Goal: Use online tool/utility: Utilize a website feature to perform a specific function

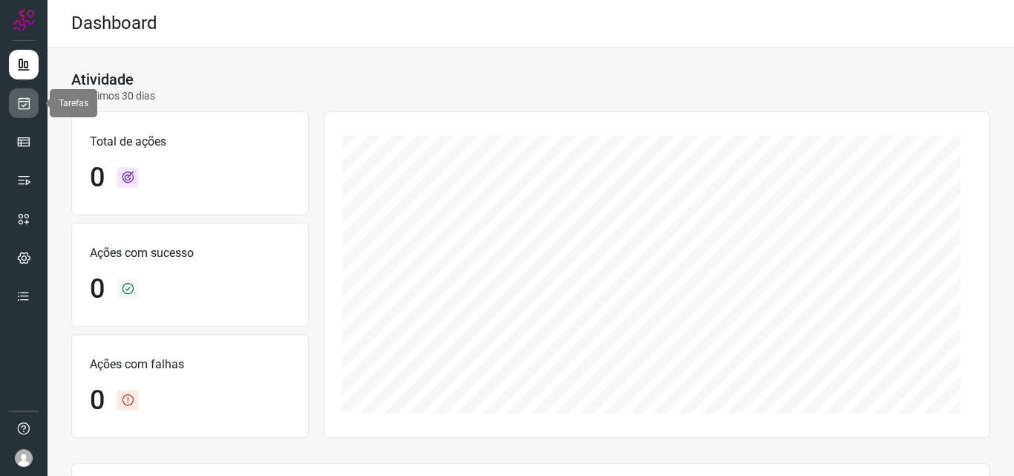
click at [21, 108] on icon at bounding box center [24, 103] width 16 height 15
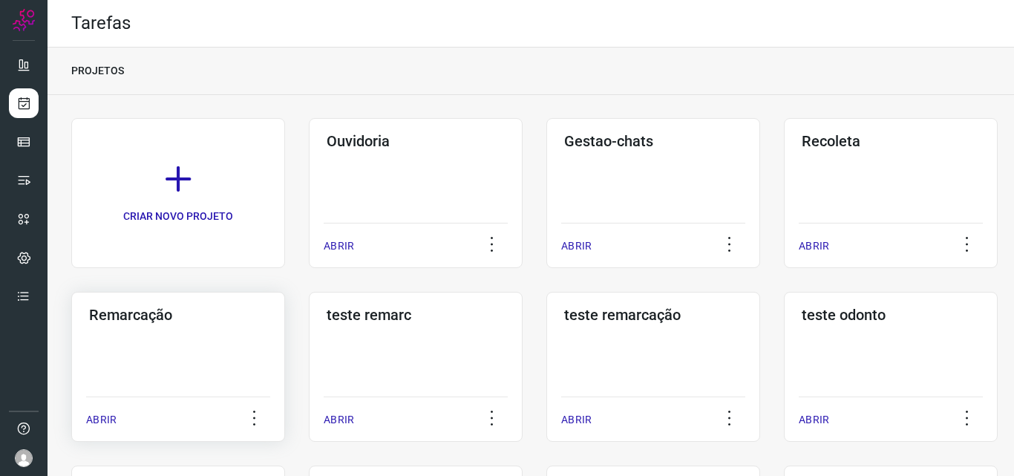
click at [212, 379] on div "Remarcação ABRIR" at bounding box center [178, 367] width 214 height 150
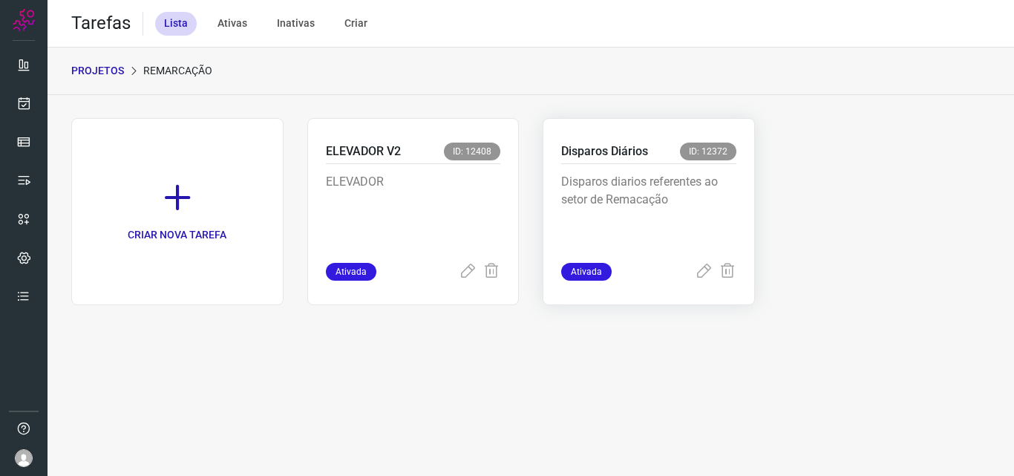
click at [587, 151] on p "Disparos Diários" at bounding box center [604, 152] width 87 height 18
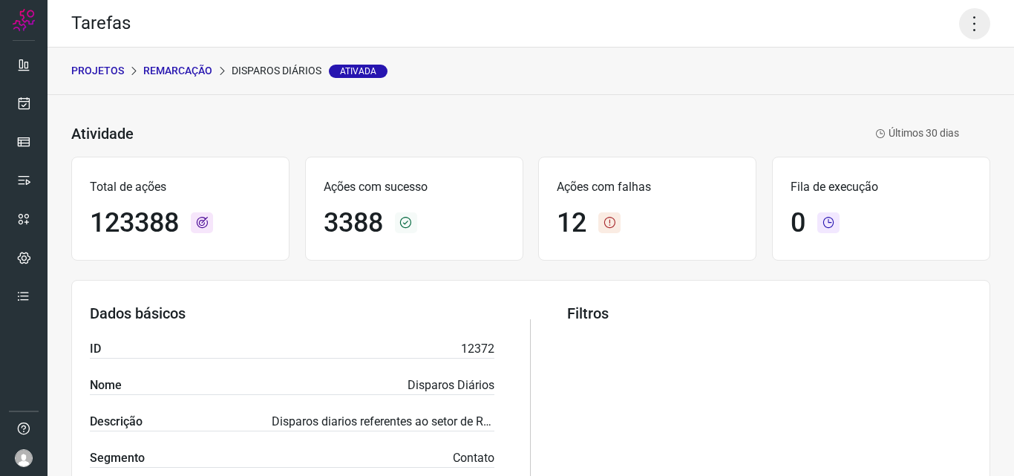
click at [959, 25] on icon at bounding box center [974, 23] width 31 height 31
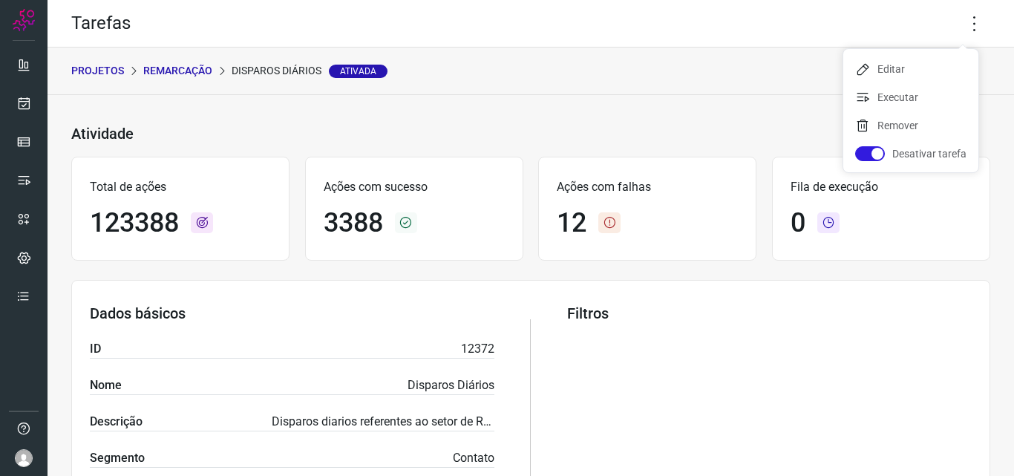
click at [927, 83] on ul "Editar Executar Remover Desativar tarefa" at bounding box center [910, 110] width 135 height 123
click at [907, 91] on li "Executar" at bounding box center [910, 97] width 135 height 24
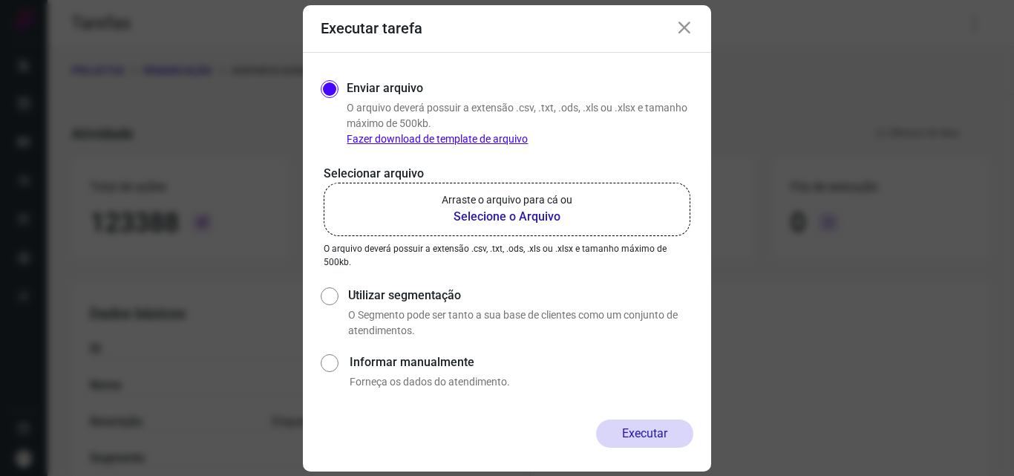
click at [548, 195] on p "Arraste o arquivo para cá ou" at bounding box center [507, 200] width 131 height 16
click at [0, 0] on input "Arraste o arquivo para cá ou Selecione o Arquivo" at bounding box center [0, 0] width 0 height 0
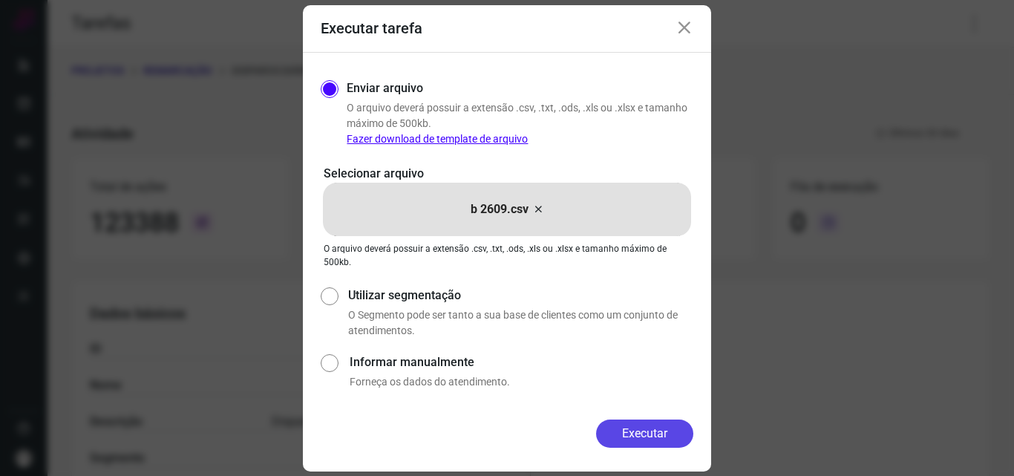
click at [621, 435] on button "Executar" at bounding box center [644, 433] width 97 height 28
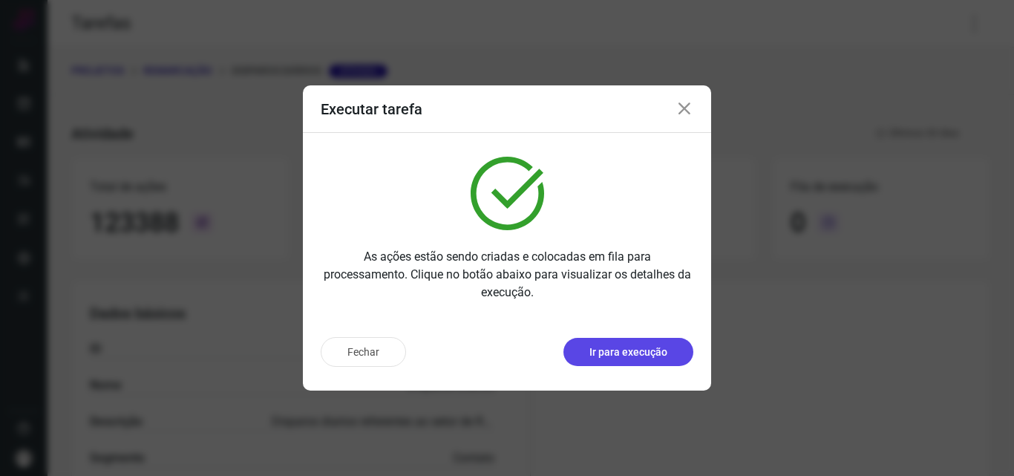
click at [653, 357] on p "Ir para execução" at bounding box center [629, 352] width 78 height 16
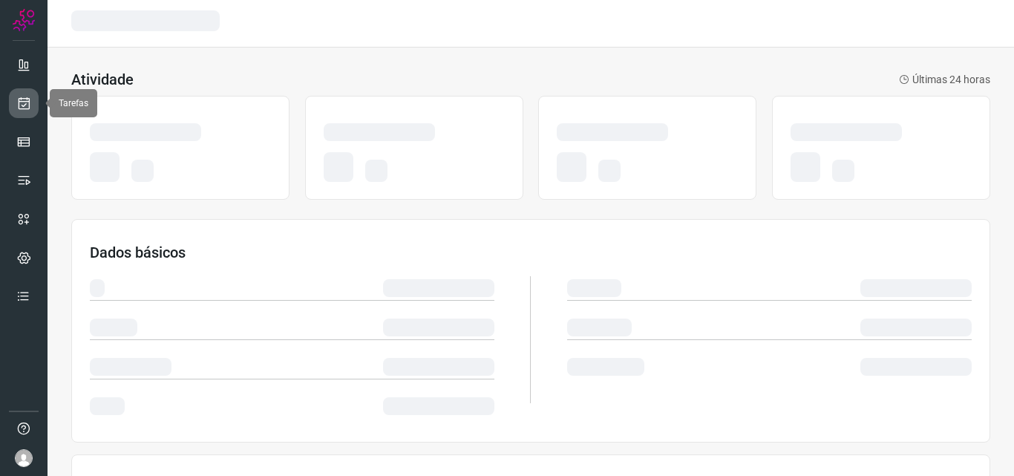
click at [28, 96] on icon at bounding box center [24, 103] width 16 height 15
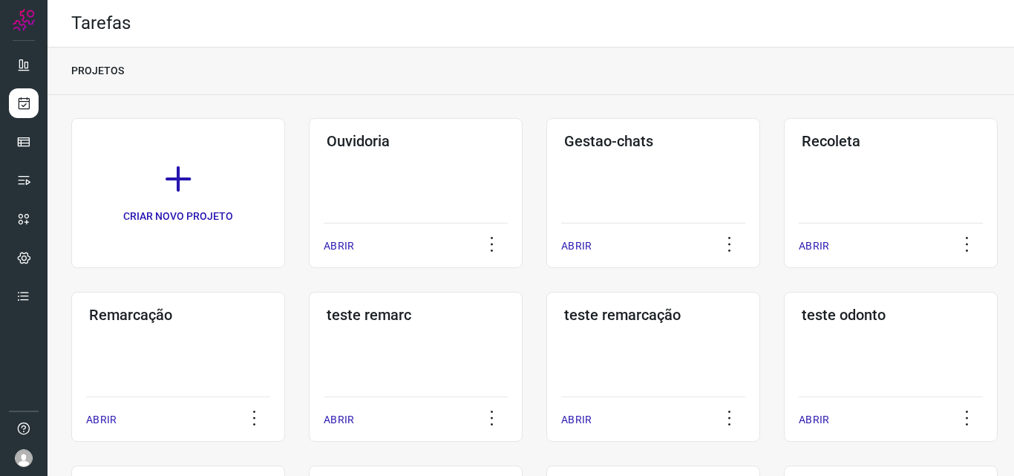
click at [166, 328] on div "Remarcação ABRIR" at bounding box center [178, 367] width 214 height 150
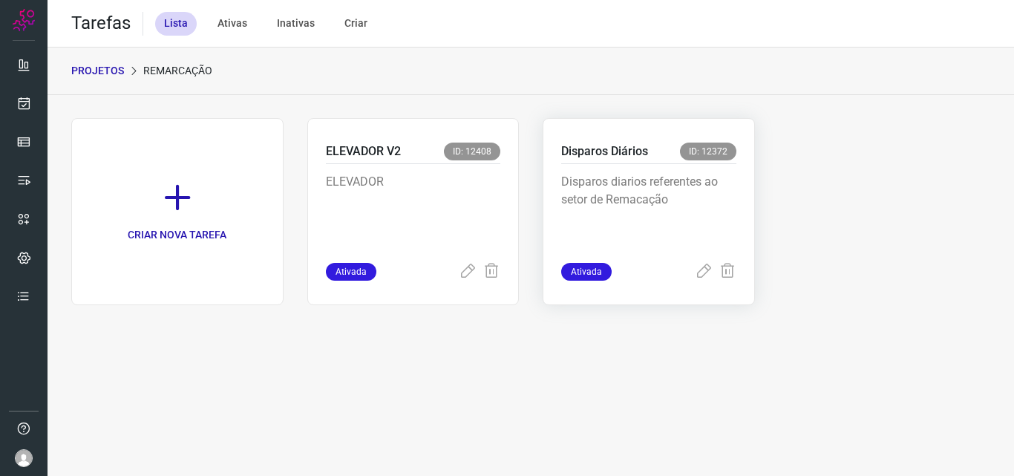
click at [689, 187] on p "Disparos diarios referentes ao setor de Remacação" at bounding box center [648, 210] width 175 height 74
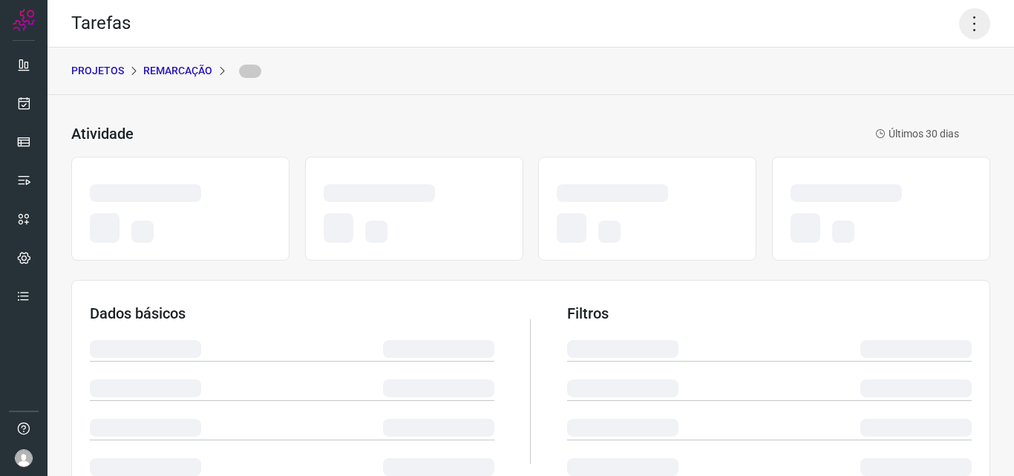
click at [973, 19] on icon at bounding box center [974, 23] width 31 height 31
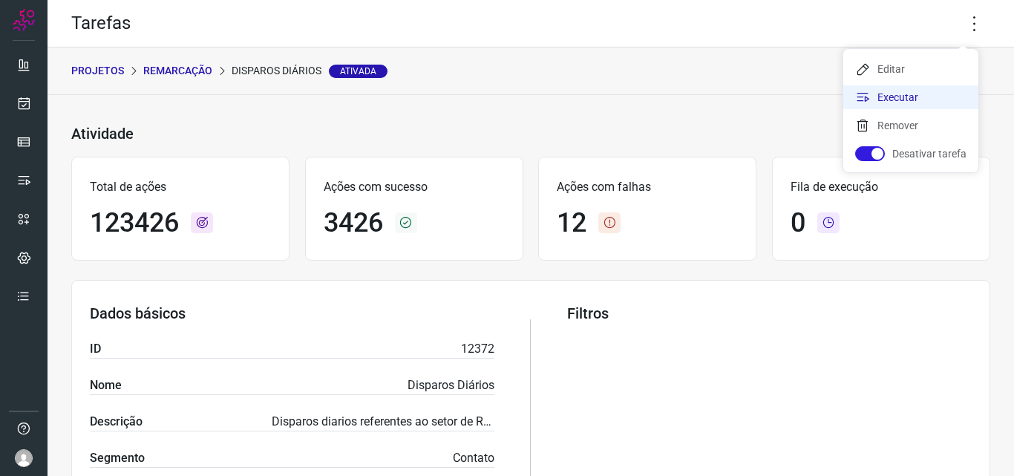
click at [907, 94] on li "Executar" at bounding box center [910, 97] width 135 height 24
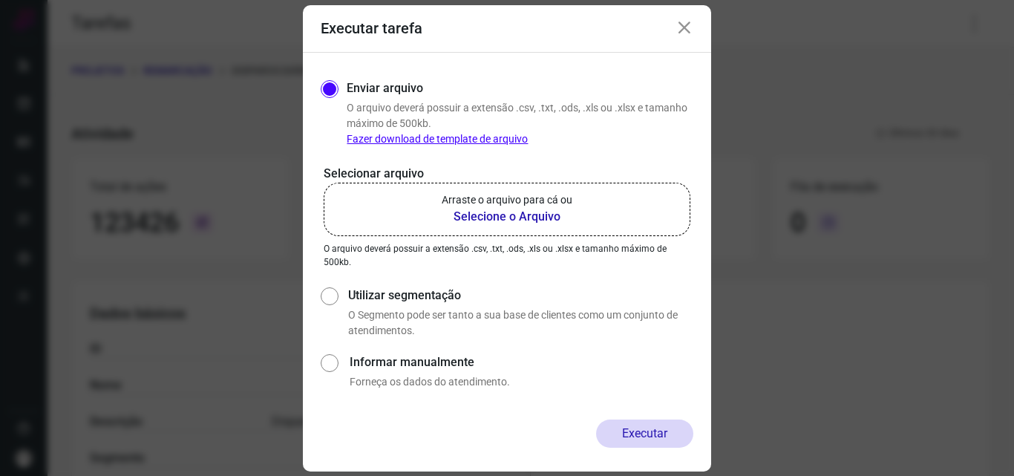
click at [520, 195] on p "Arraste o arquivo para cá ou" at bounding box center [507, 200] width 131 height 16
click at [0, 0] on input "Arraste o arquivo para cá ou Selecione o Arquivo" at bounding box center [0, 0] width 0 height 0
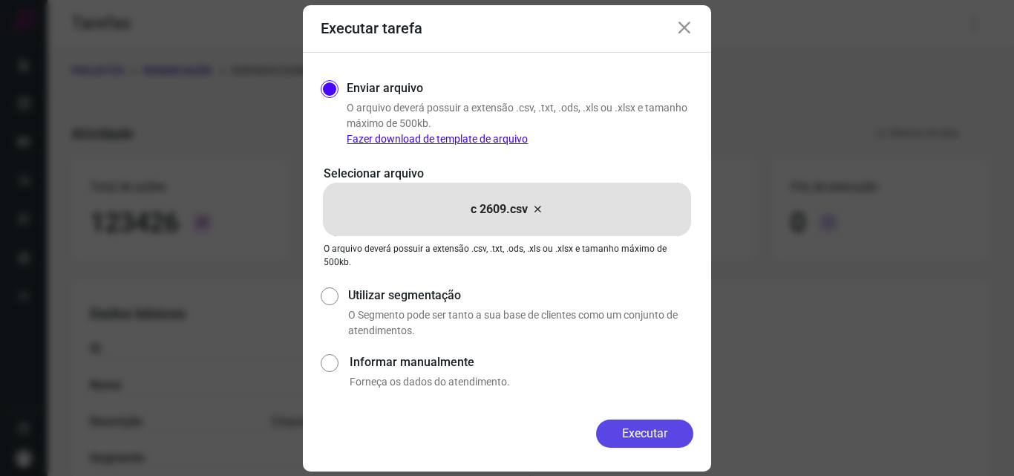
click at [628, 427] on button "Executar" at bounding box center [644, 433] width 97 height 28
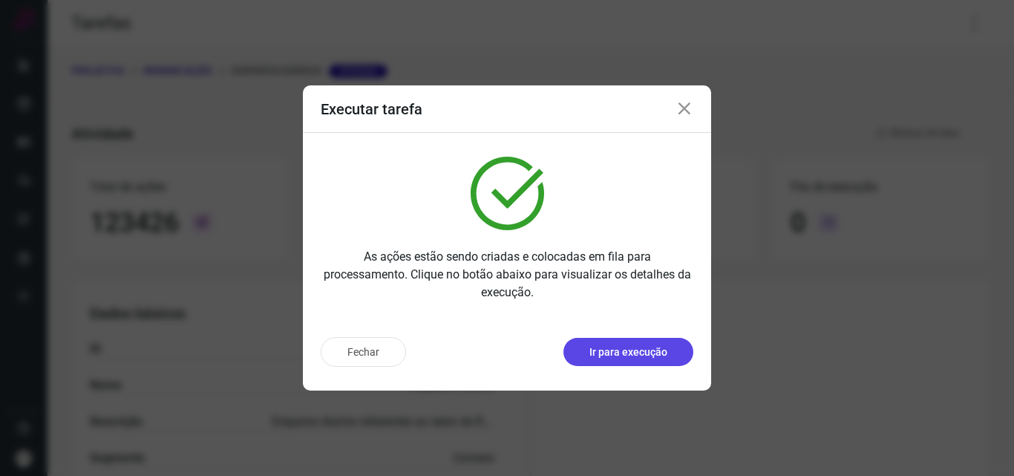
click at [653, 356] on p "Ir para execução" at bounding box center [629, 352] width 78 height 16
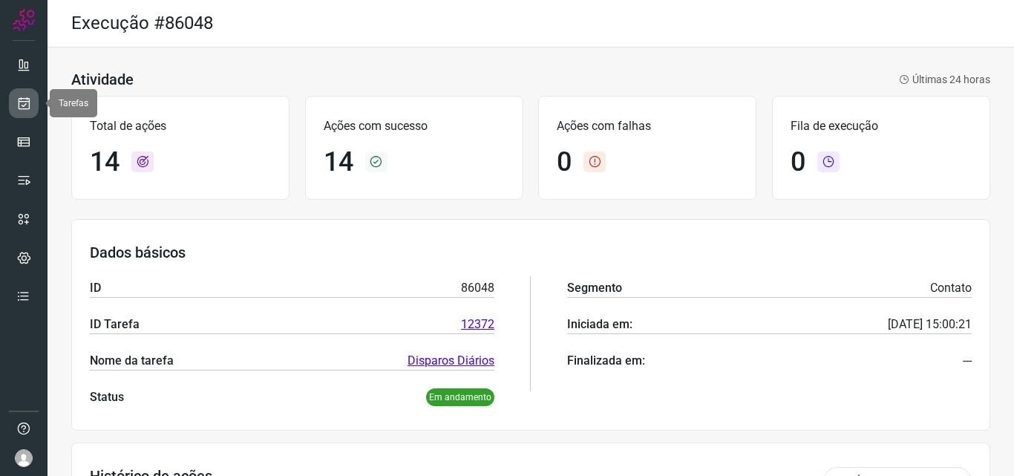
click at [18, 95] on link at bounding box center [24, 103] width 30 height 30
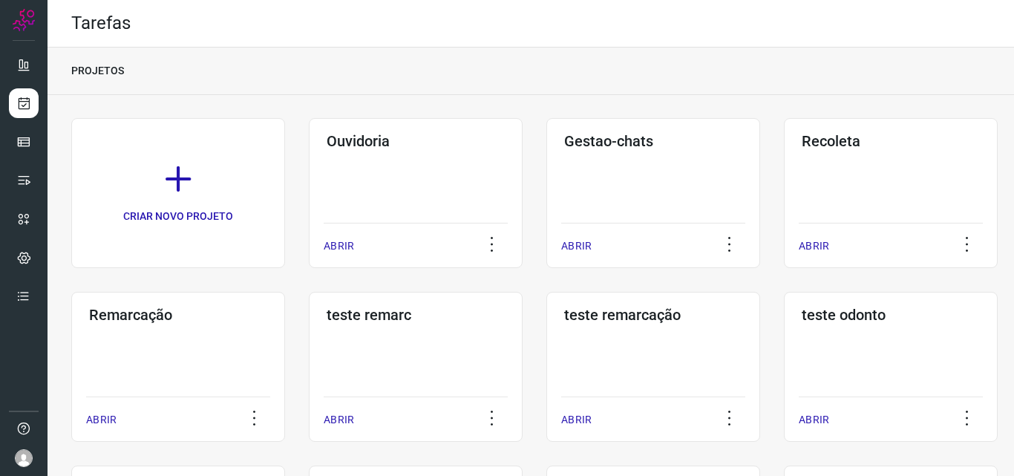
click at [183, 343] on div "Remarcação ABRIR" at bounding box center [178, 367] width 214 height 150
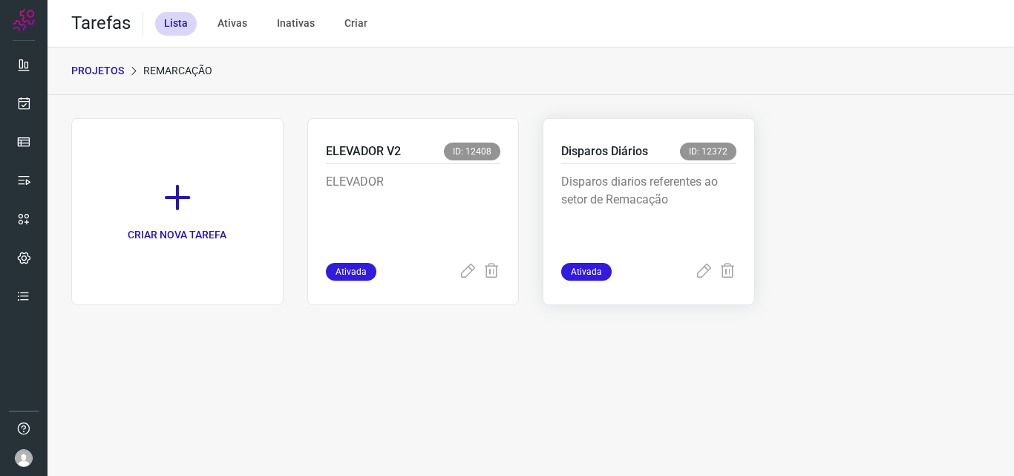
click at [658, 155] on div "Disparos Diários ID: 12372" at bounding box center [648, 154] width 175 height 22
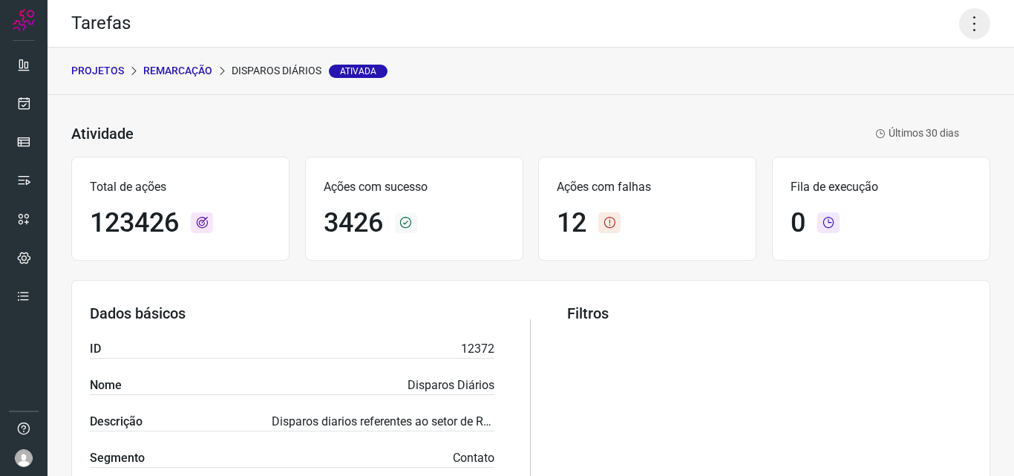
click at [959, 22] on icon at bounding box center [974, 23] width 31 height 31
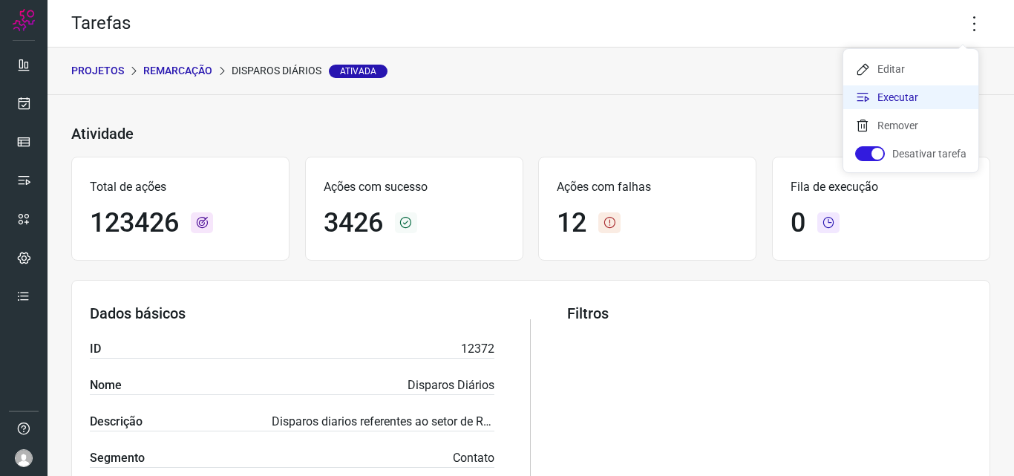
click at [939, 99] on li "Executar" at bounding box center [910, 97] width 135 height 24
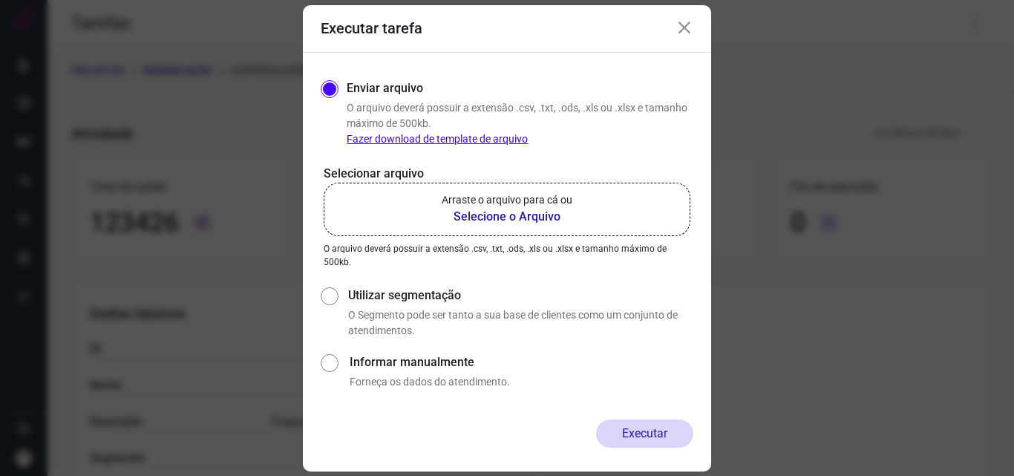
click at [523, 218] on b "Selecione o Arquivo" at bounding box center [507, 217] width 131 height 18
click at [0, 0] on input "Arraste o arquivo para cá ou Selecione o Arquivo" at bounding box center [0, 0] width 0 height 0
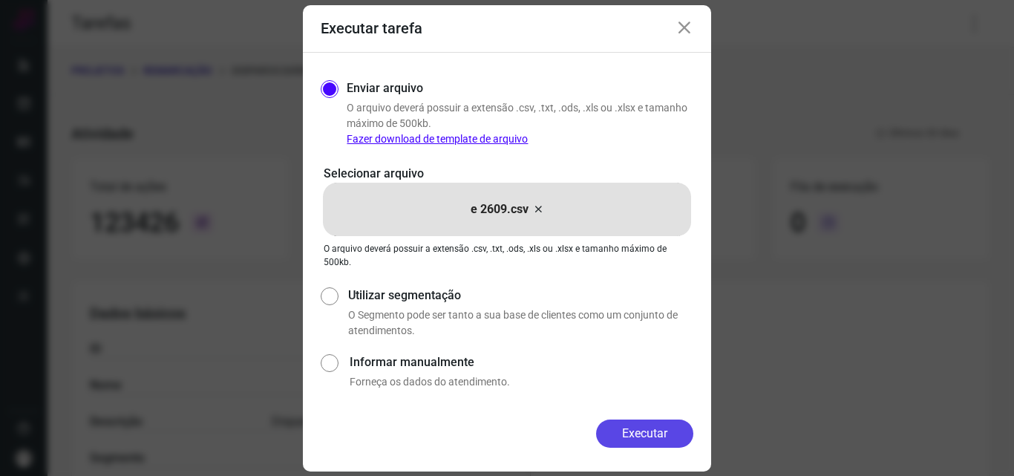
click at [635, 422] on button "Executar" at bounding box center [644, 433] width 97 height 28
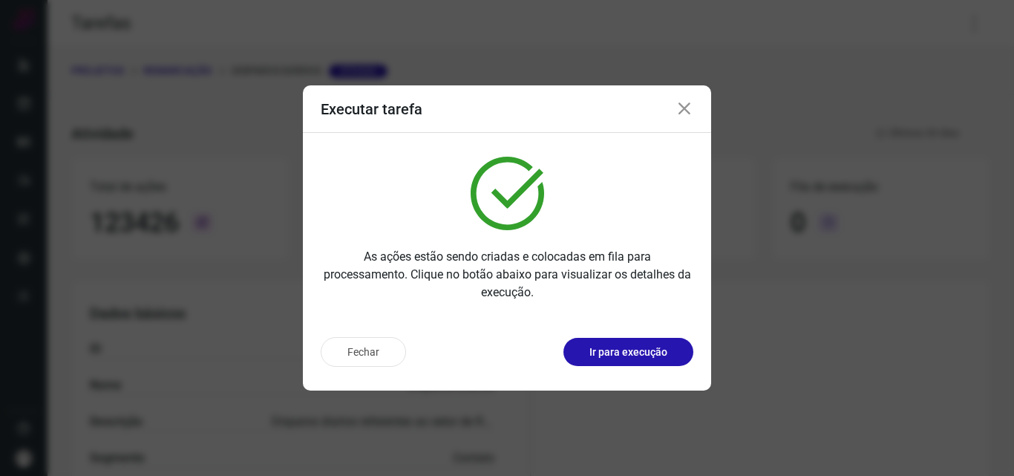
click at [651, 352] on p "Ir para execução" at bounding box center [629, 352] width 78 height 16
